Goal: Information Seeking & Learning: Understand process/instructions

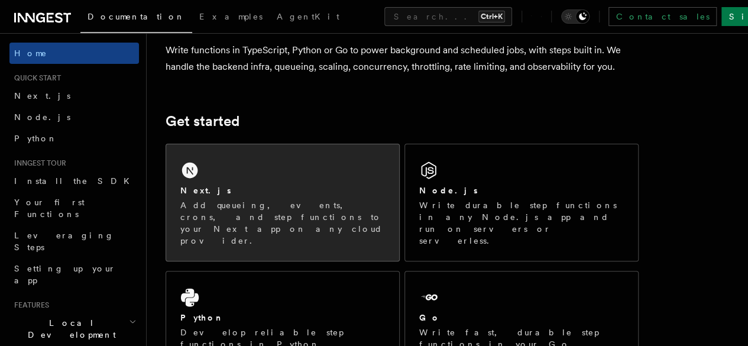
scroll to position [103, 0]
click at [260, 196] on div "Next.js" at bounding box center [282, 190] width 205 height 12
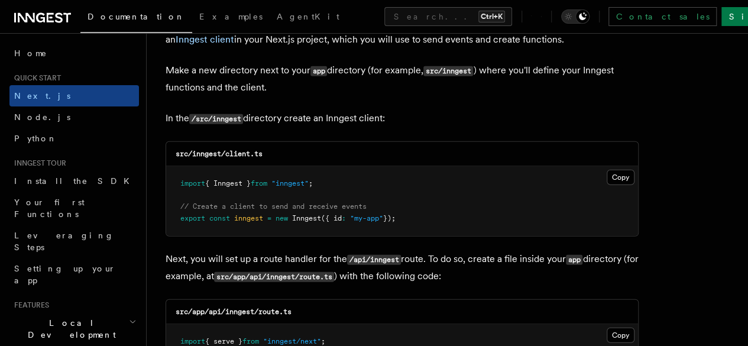
scroll to position [1467, 0]
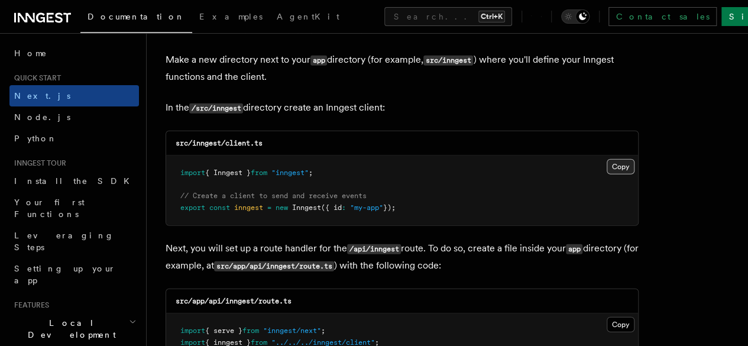
click at [607, 159] on button "Copy Copied" at bounding box center [621, 166] width 28 height 15
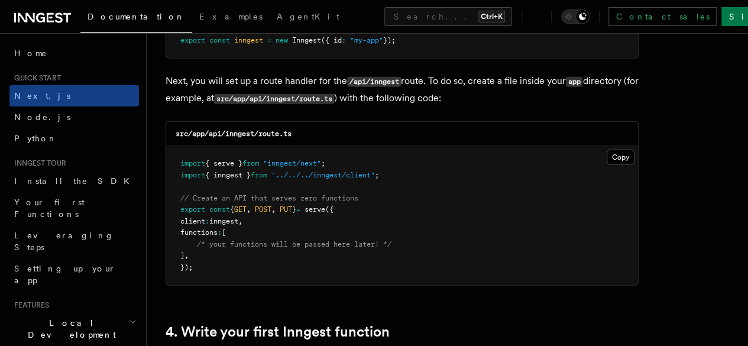
scroll to position [1635, 0]
click at [607, 149] on button "Copy Copied" at bounding box center [621, 156] width 28 height 15
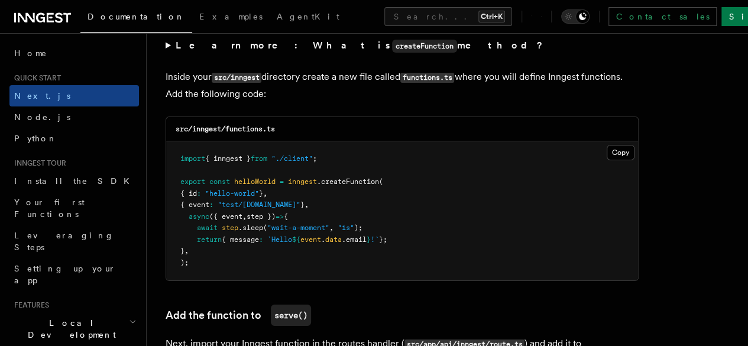
scroll to position [2100, 0]
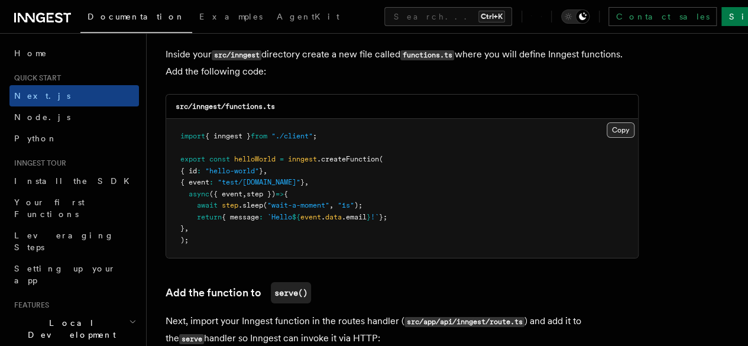
click at [607, 122] on button "Copy Copied" at bounding box center [621, 129] width 28 height 15
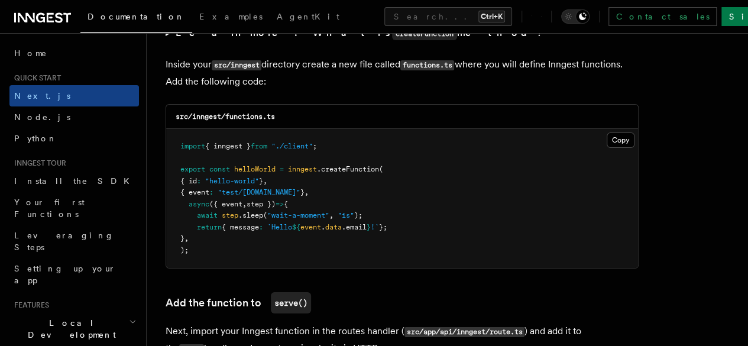
scroll to position [2090, 0]
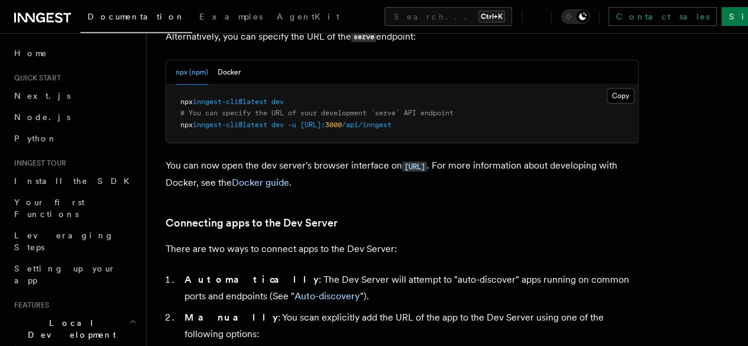
scroll to position [543, 0]
